Goal: Use online tool/utility: Utilize a website feature to perform a specific function

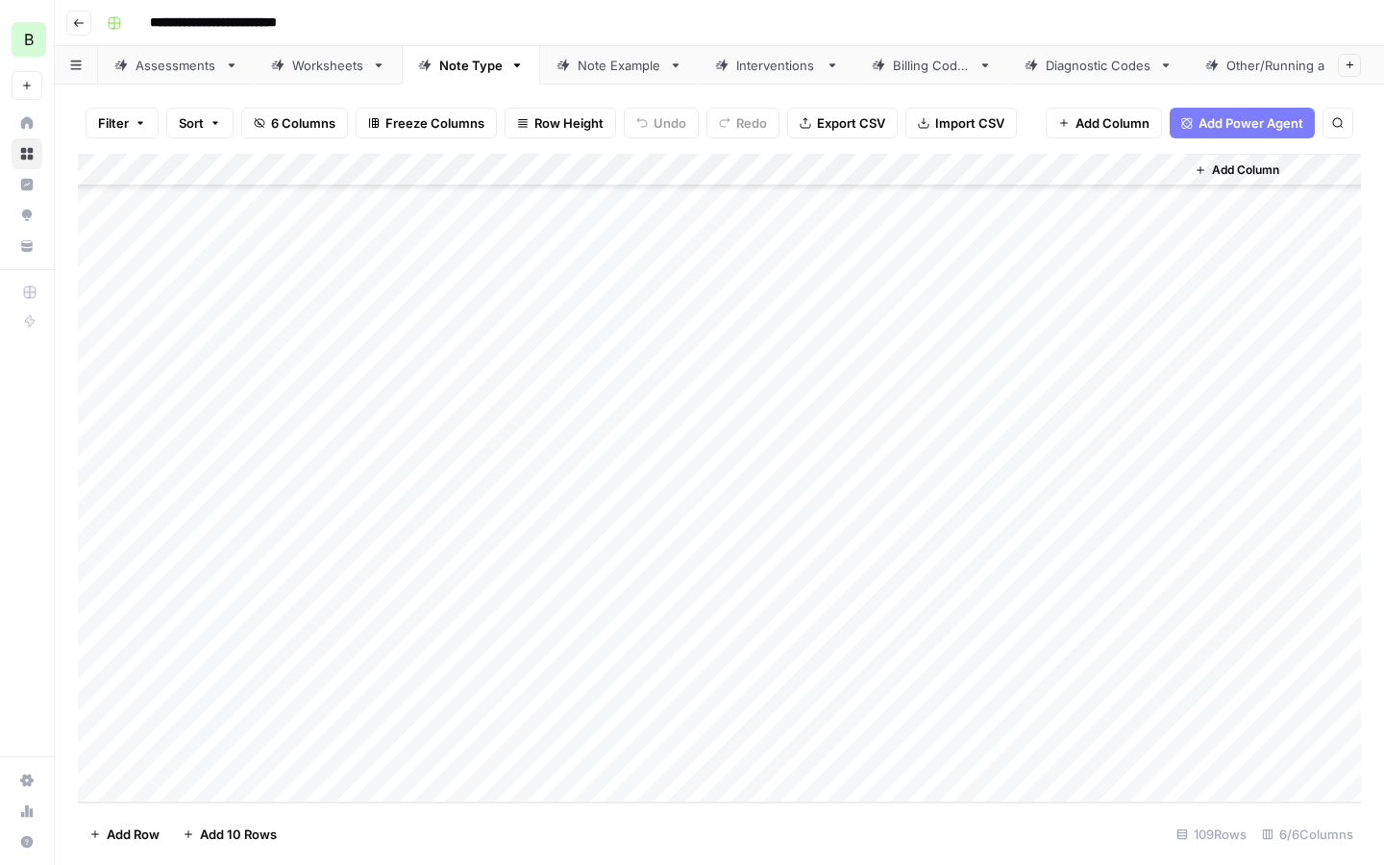
click at [250, 829] on span "Add 10 Rows" at bounding box center [238, 834] width 77 height 19
drag, startPoint x: 213, startPoint y: 434, endPoint x: 207, endPoint y: 582, distance: 149.1
click at [207, 582] on div "Add Column" at bounding box center [719, 478] width 1283 height 649
click at [632, 432] on div "Add Column" at bounding box center [719, 478] width 1283 height 649
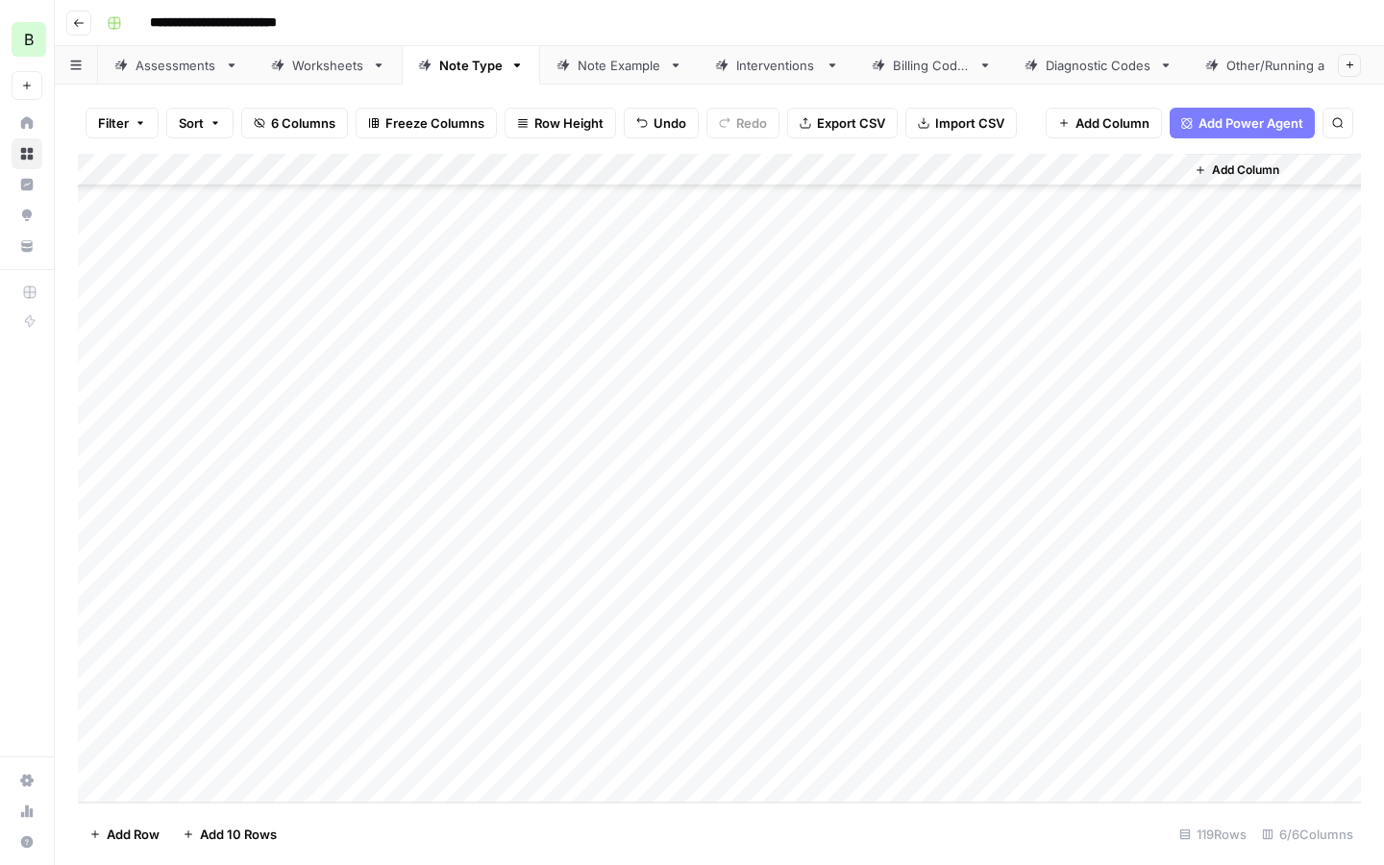
drag, startPoint x: 729, startPoint y: 426, endPoint x: 728, endPoint y: 549, distance: 123.0
click at [728, 549] on div "Add Column" at bounding box center [719, 478] width 1283 height 649
click at [465, 667] on div "Add Column" at bounding box center [719, 478] width 1283 height 649
click at [698, 564] on div "Add Column" at bounding box center [719, 478] width 1283 height 649
drag, startPoint x: 1152, startPoint y: 124, endPoint x: 740, endPoint y: 553, distance: 594.8
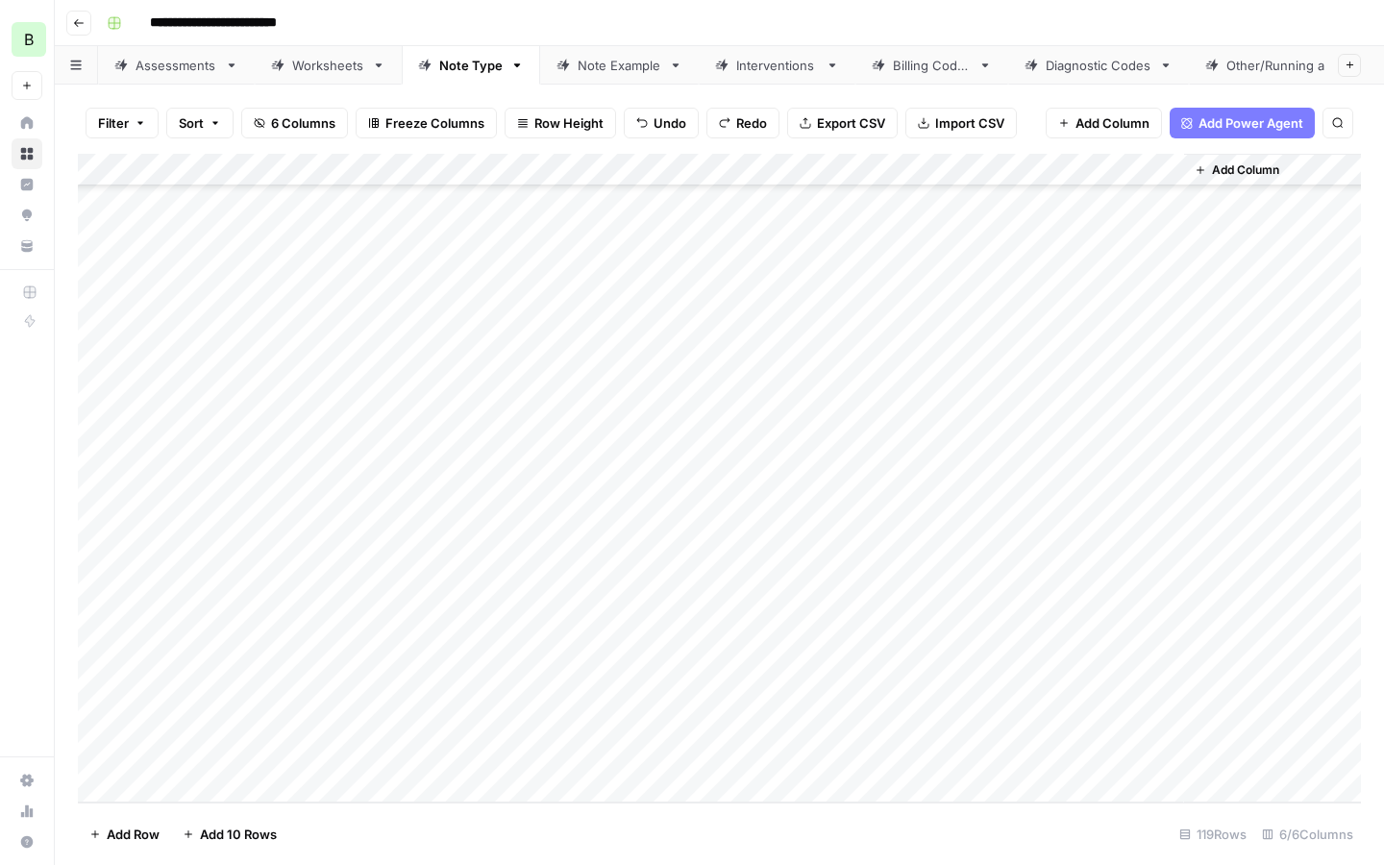
click at [740, 553] on div "Add Column" at bounding box center [719, 478] width 1283 height 649
click at [761, 541] on div "Add Column" at bounding box center [719, 478] width 1283 height 649
drag, startPoint x: 713, startPoint y: 422, endPoint x: 706, endPoint y: 556, distance: 133.8
click at [706, 556] on div "Add Column" at bounding box center [719, 478] width 1283 height 649
click at [465, 611] on div "Add Column" at bounding box center [719, 478] width 1283 height 649
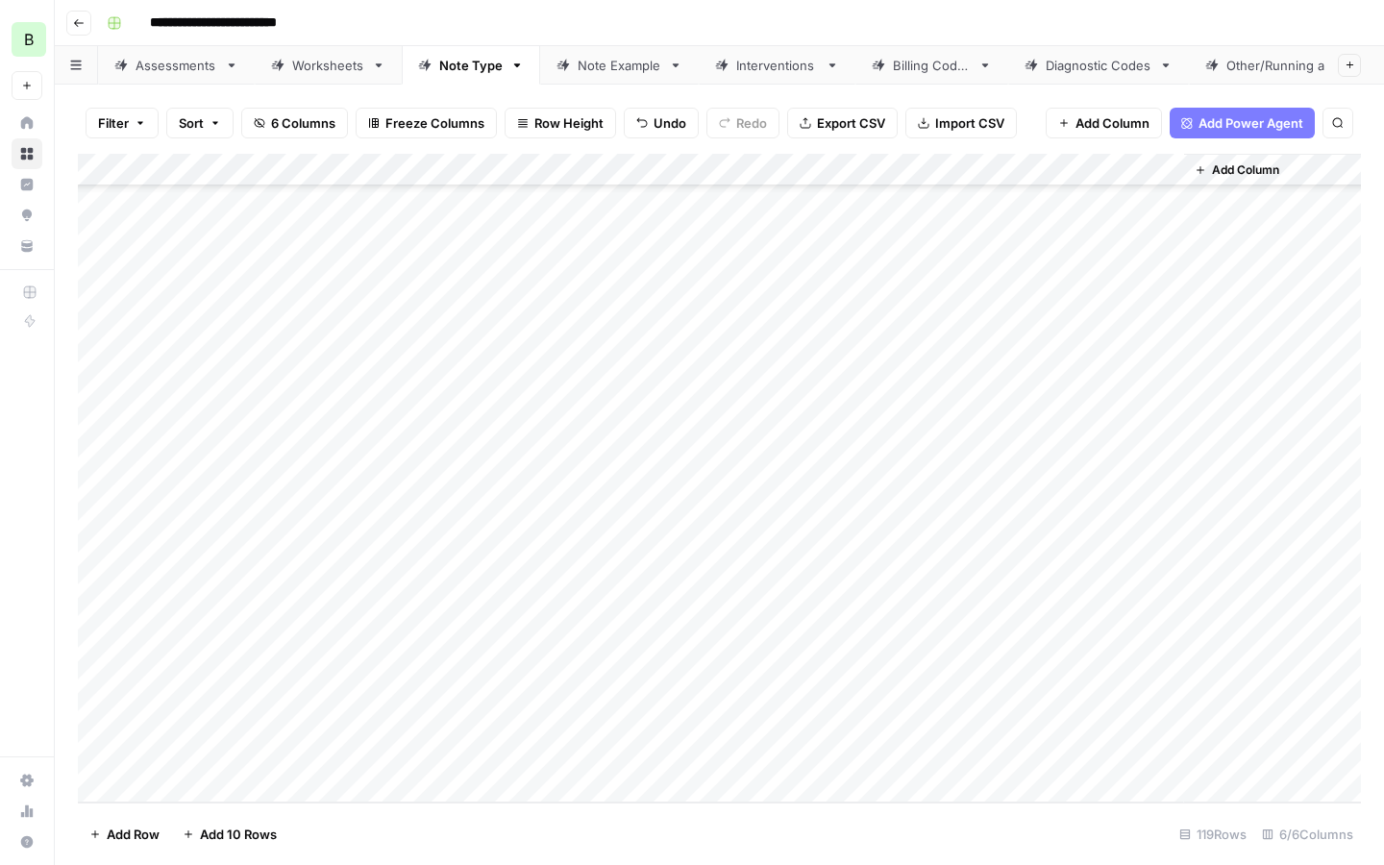
drag, startPoint x: 275, startPoint y: 558, endPoint x: 229, endPoint y: 433, distance: 133.2
click at [230, 433] on div "Add Column" at bounding box center [719, 478] width 1283 height 649
drag, startPoint x: 681, startPoint y: 424, endPoint x: 702, endPoint y: 558, distance: 136.2
click at [702, 558] on div "Add Column" at bounding box center [719, 478] width 1283 height 649
